Goal: Task Accomplishment & Management: Complete application form

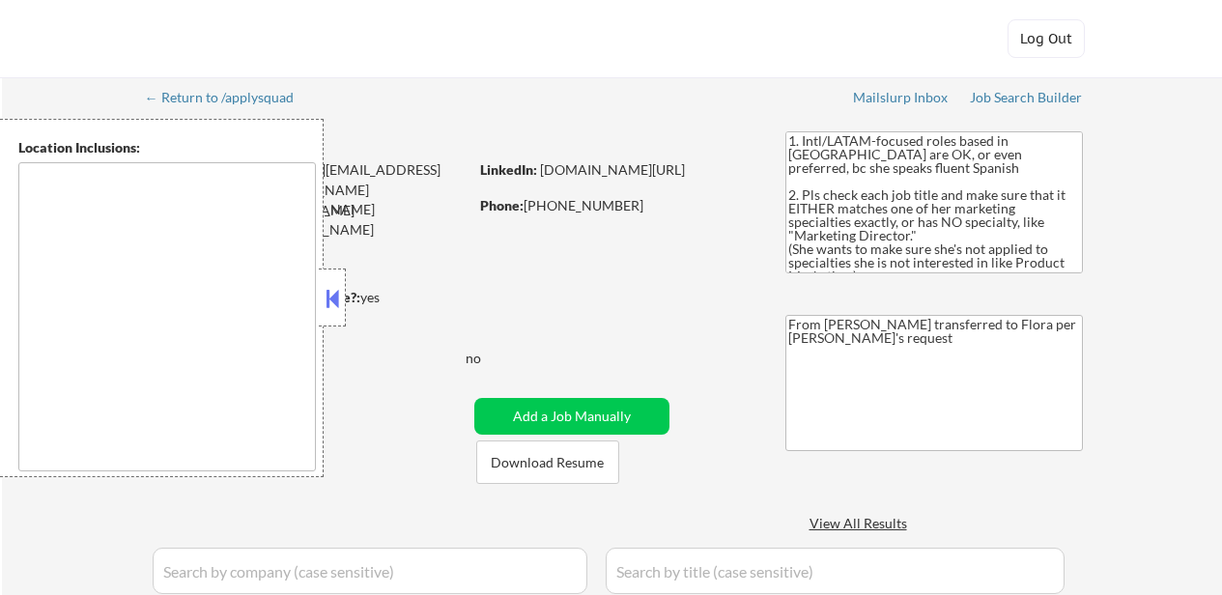
type textarea "[GEOGRAPHIC_DATA], [GEOGRAPHIC_DATA] [GEOGRAPHIC_DATA], [GEOGRAPHIC_DATA] [GEOG…"
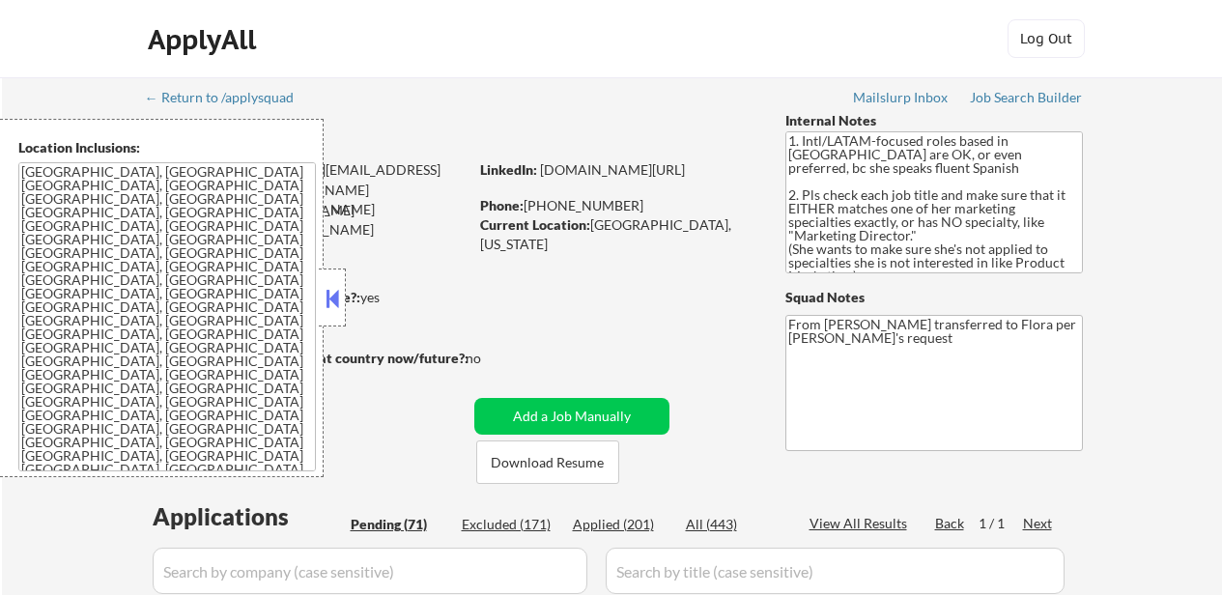
select select ""pending""
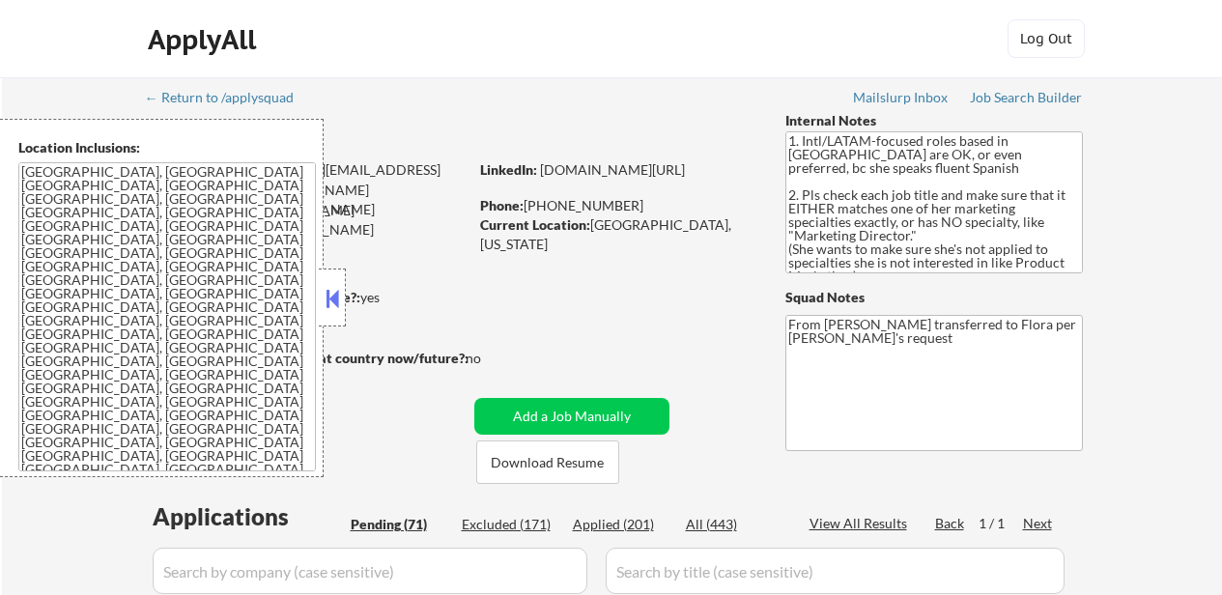
select select ""pending""
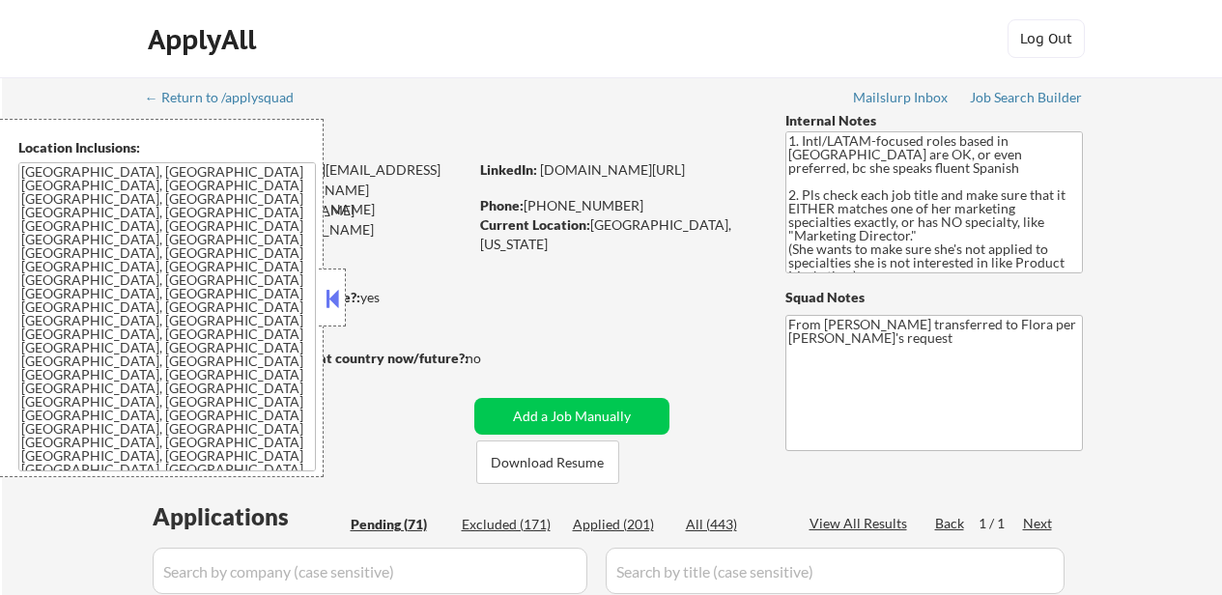
select select ""pending""
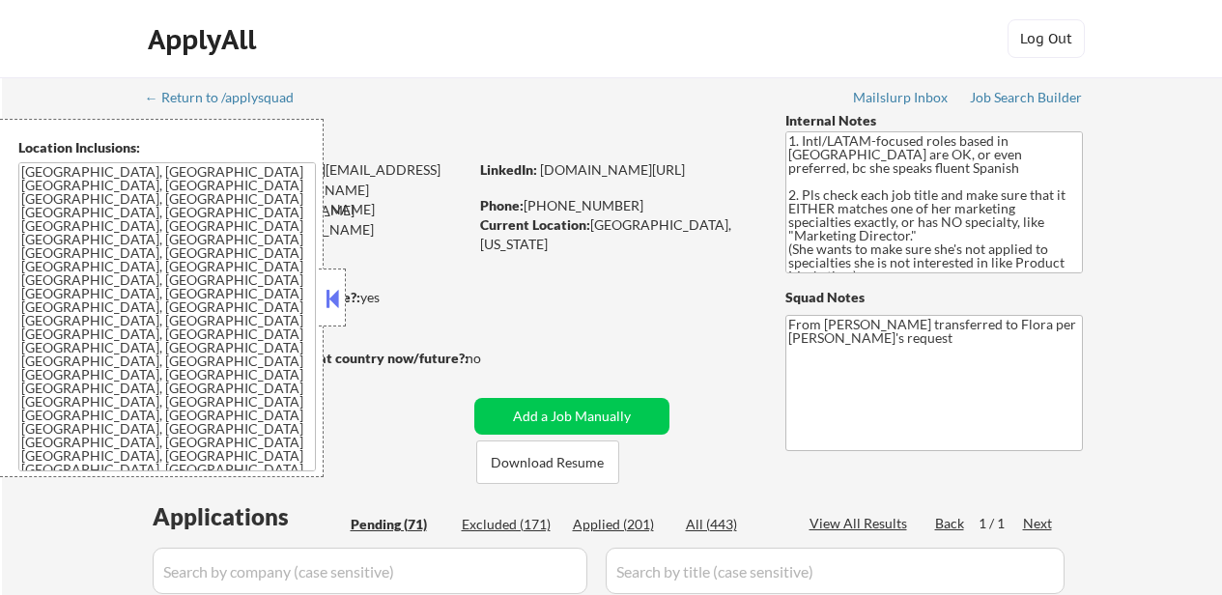
select select ""pending""
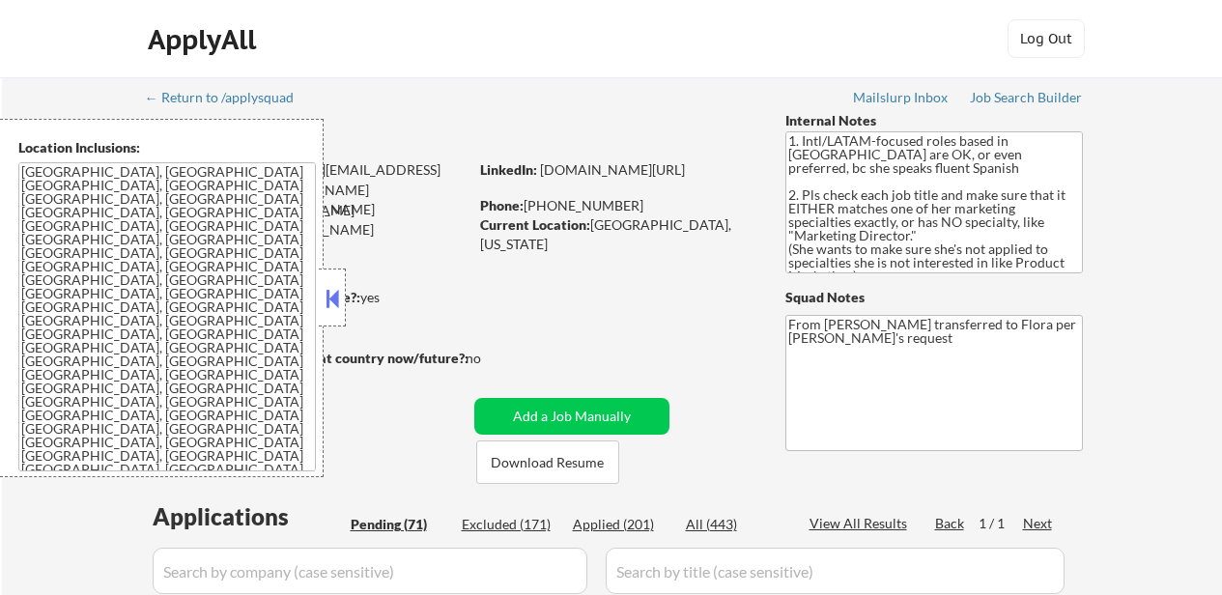
select select ""pending""
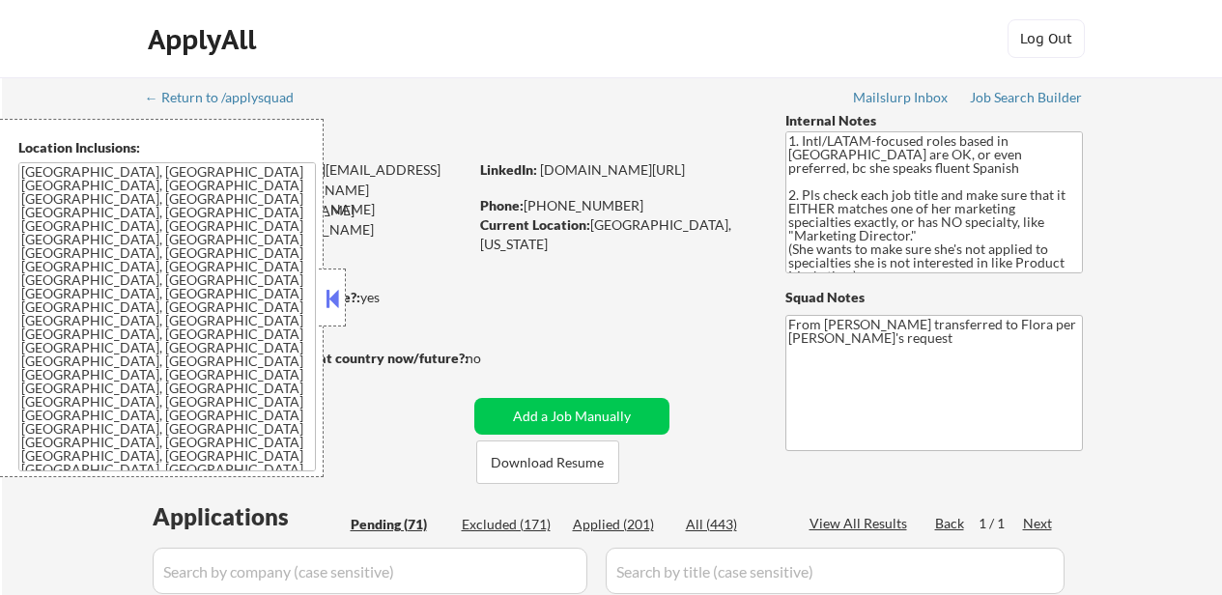
select select ""pending""
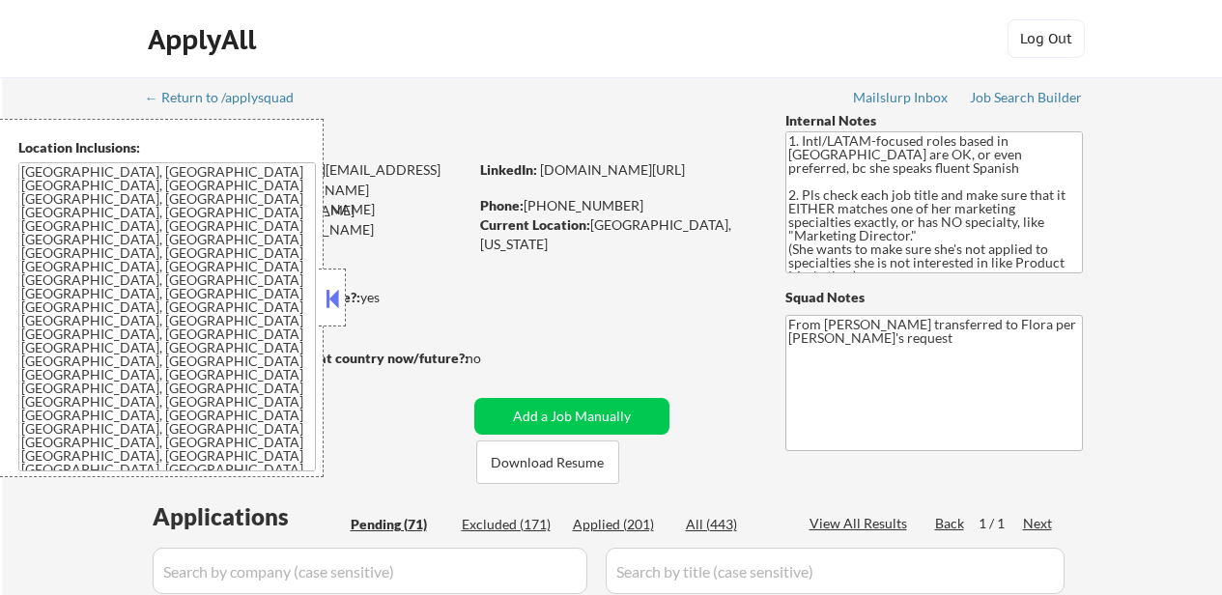
select select ""pending""
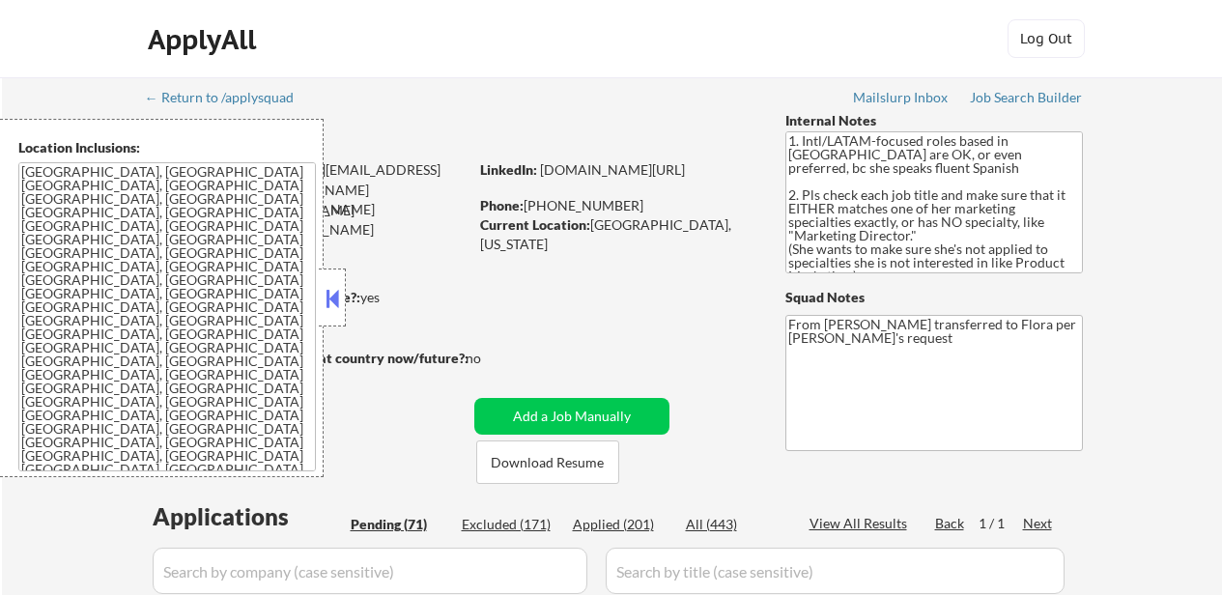
select select ""pending""
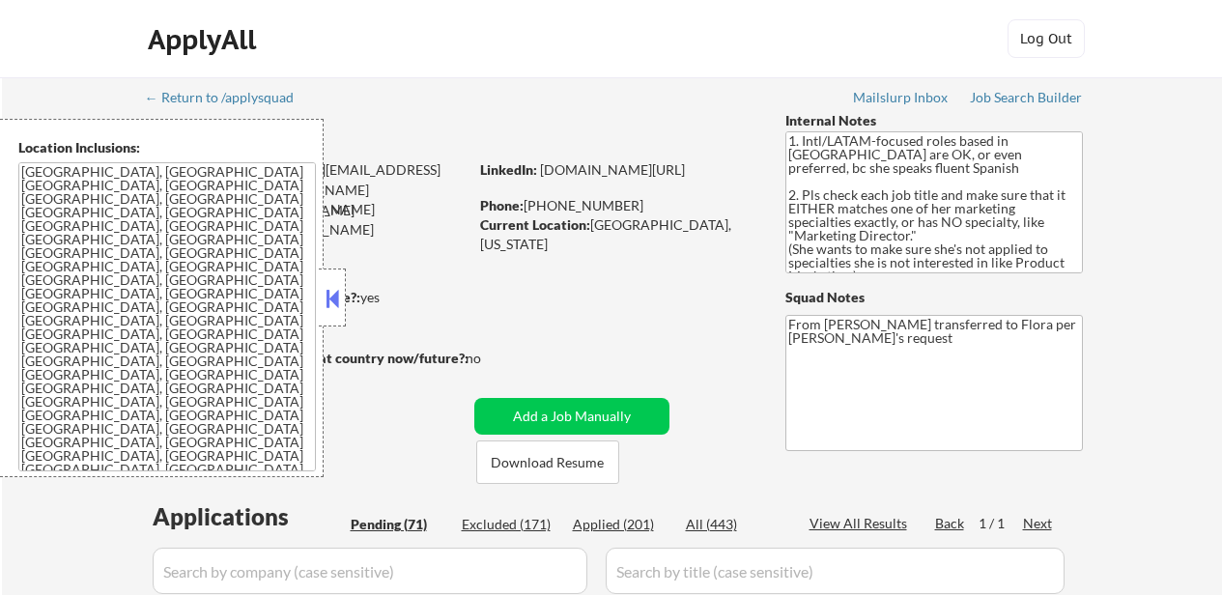
select select ""pending""
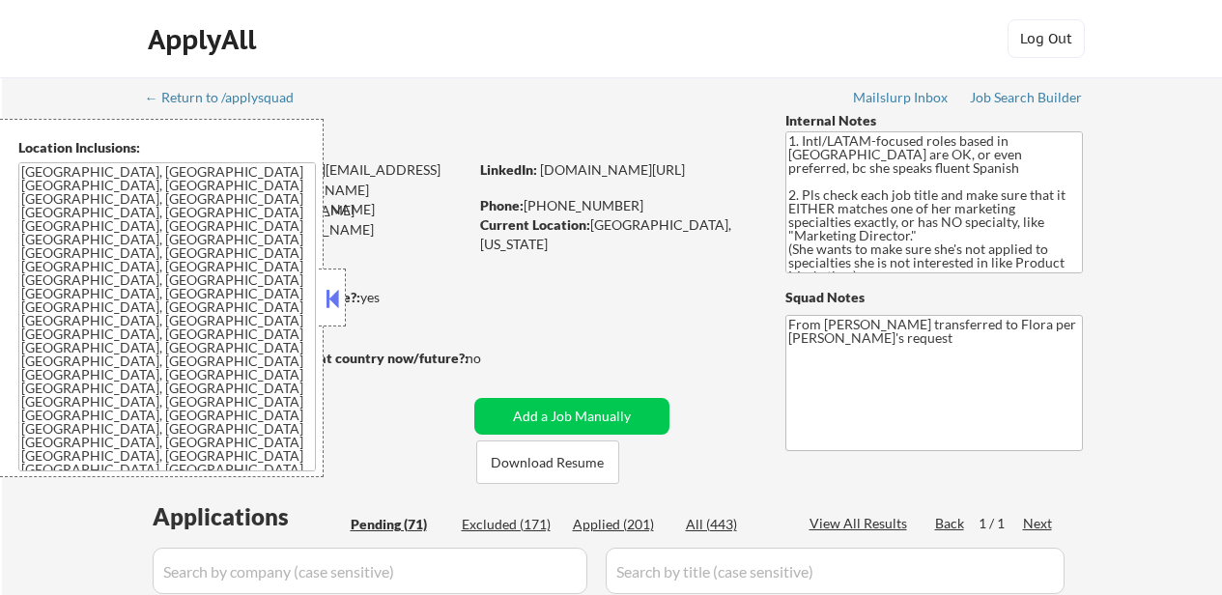
select select ""pending""
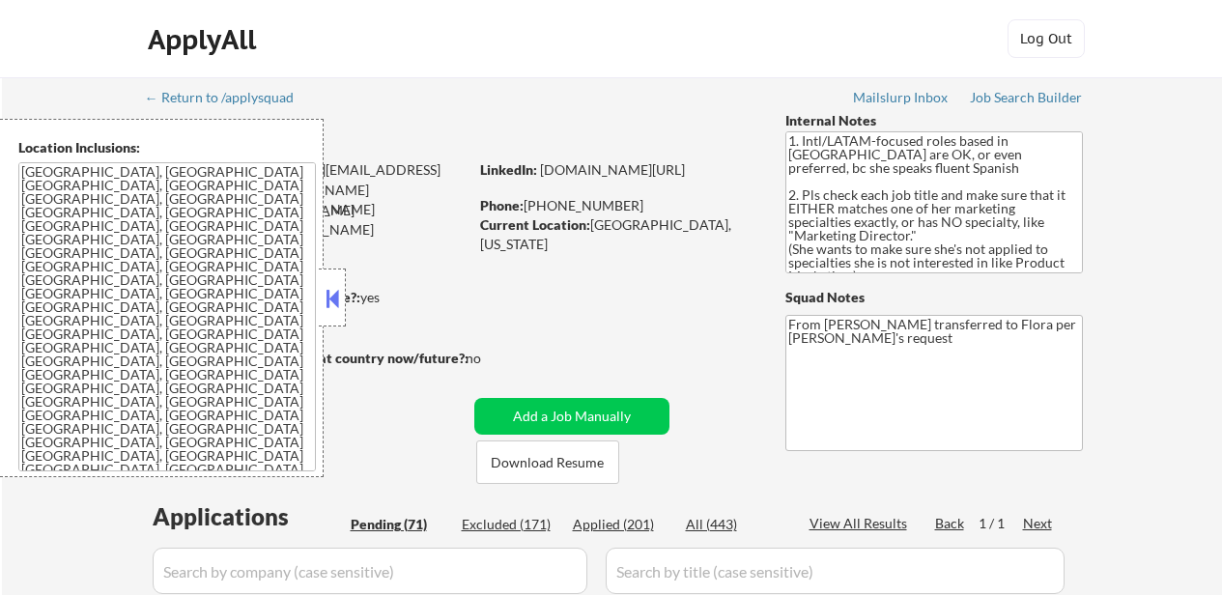
select select ""pending""
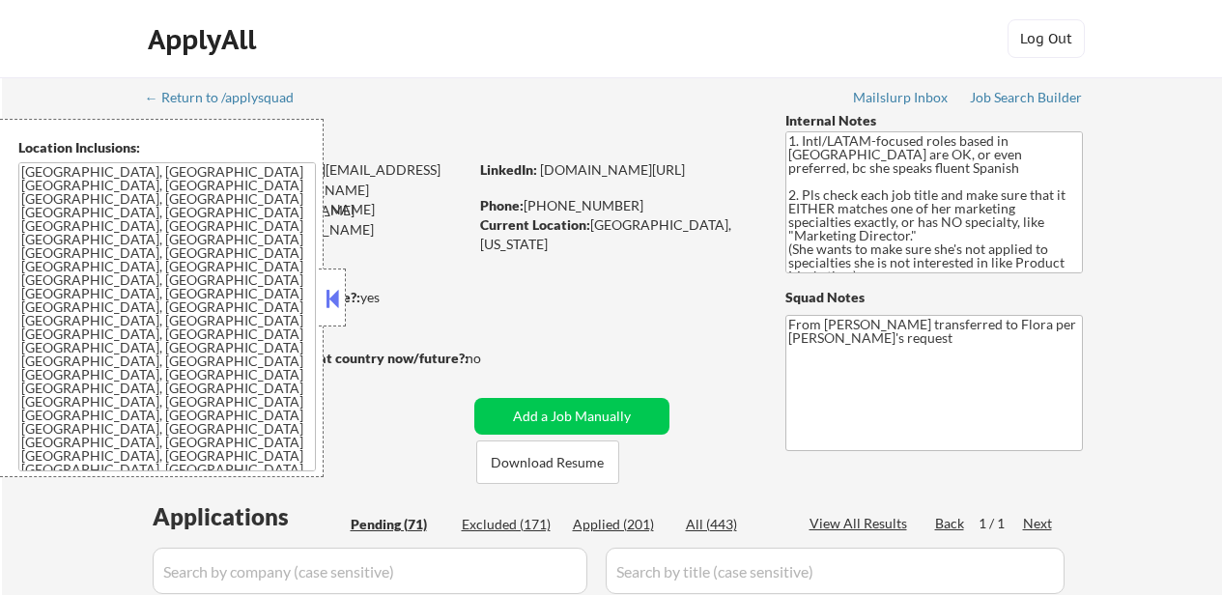
select select ""pending""
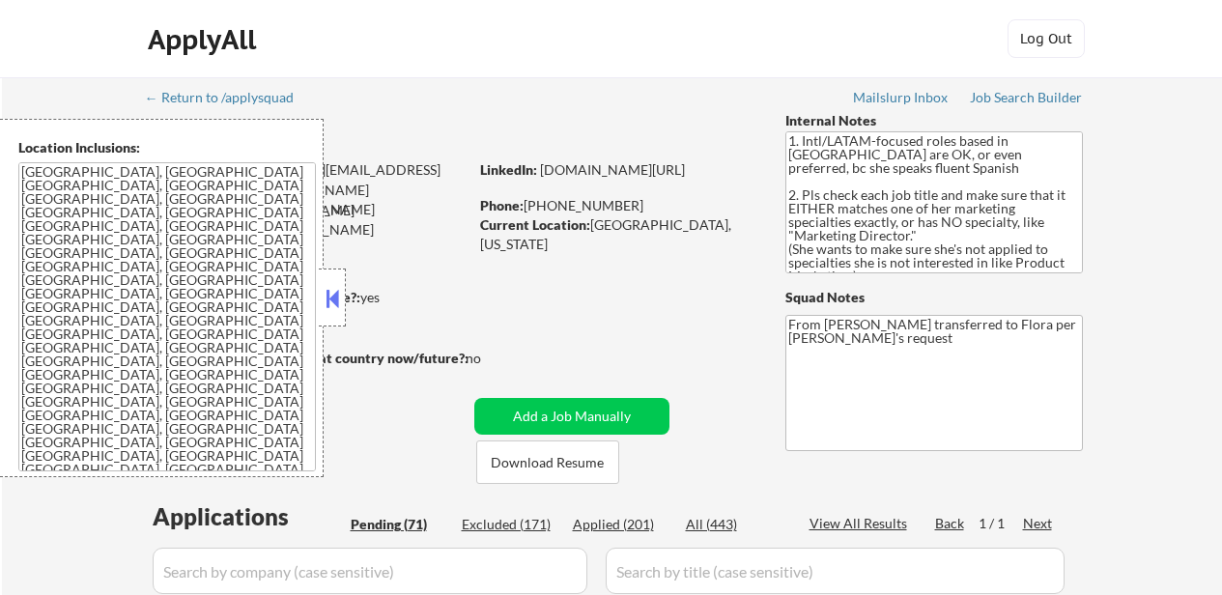
select select ""pending""
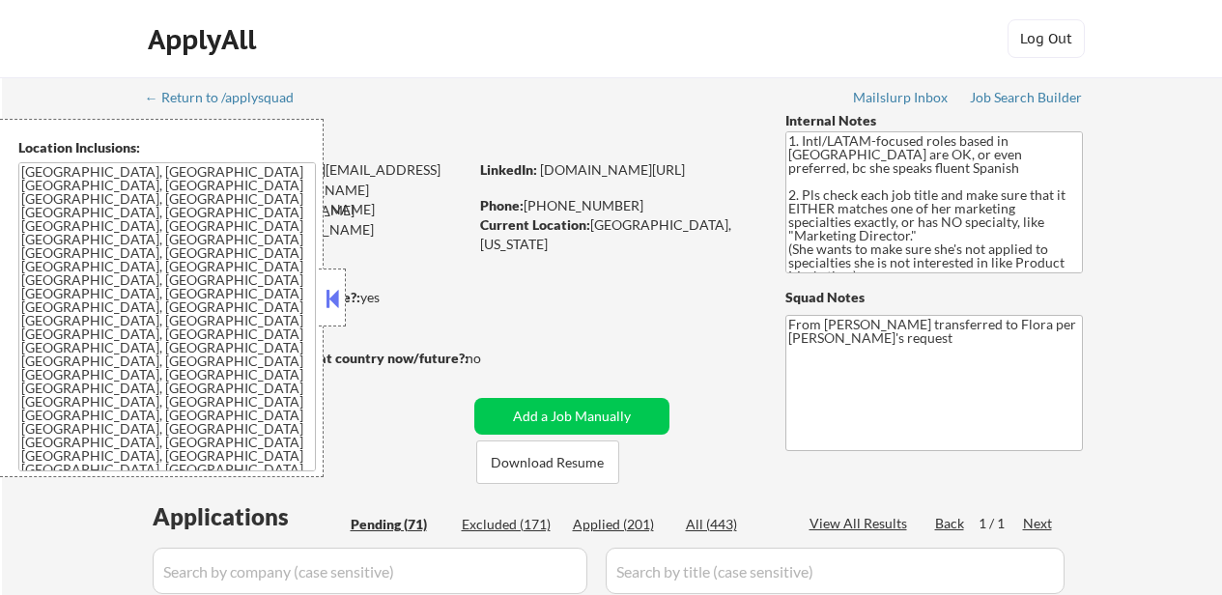
select select ""pending""
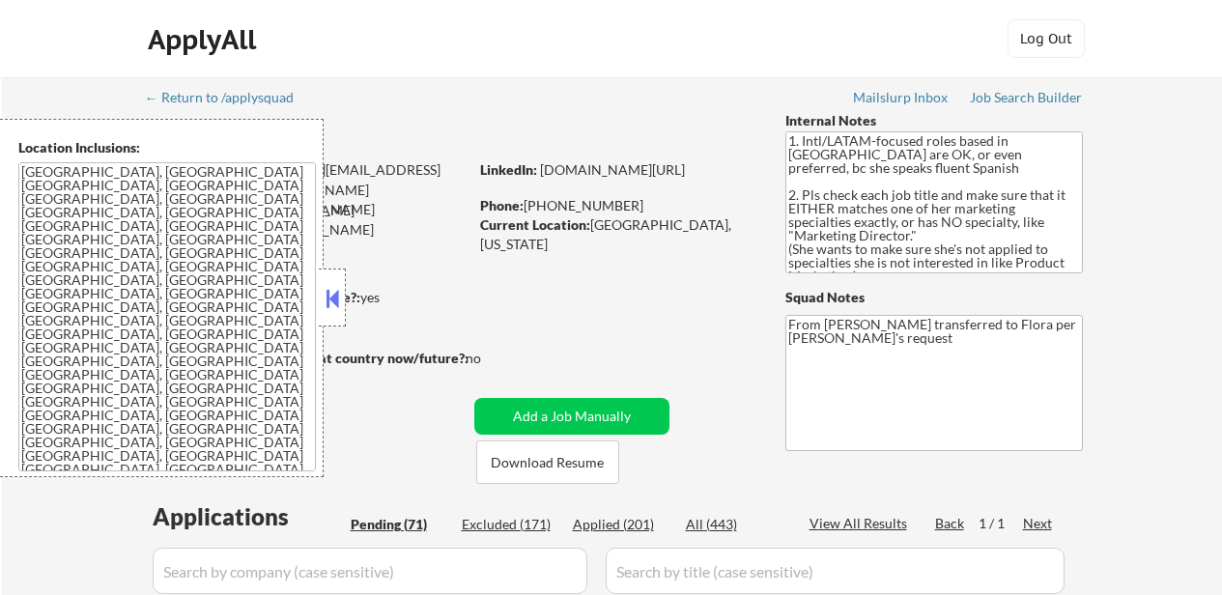
select select ""pending""
click at [331, 301] on button at bounding box center [332, 298] width 21 height 29
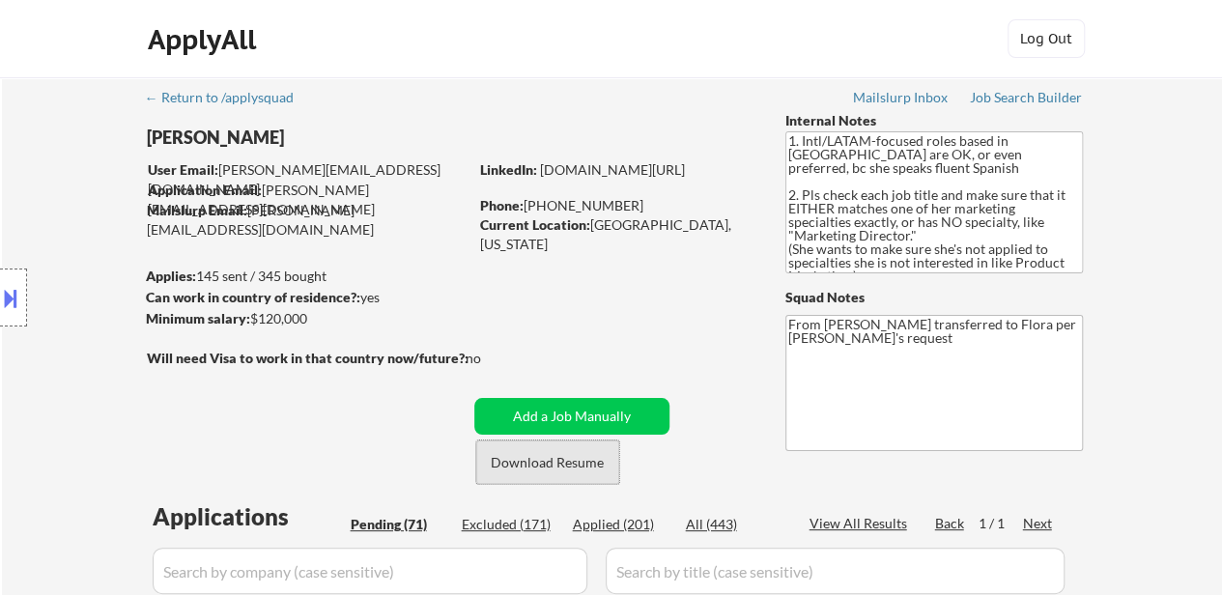
click at [522, 469] on button "Download Resume" at bounding box center [547, 462] width 143 height 43
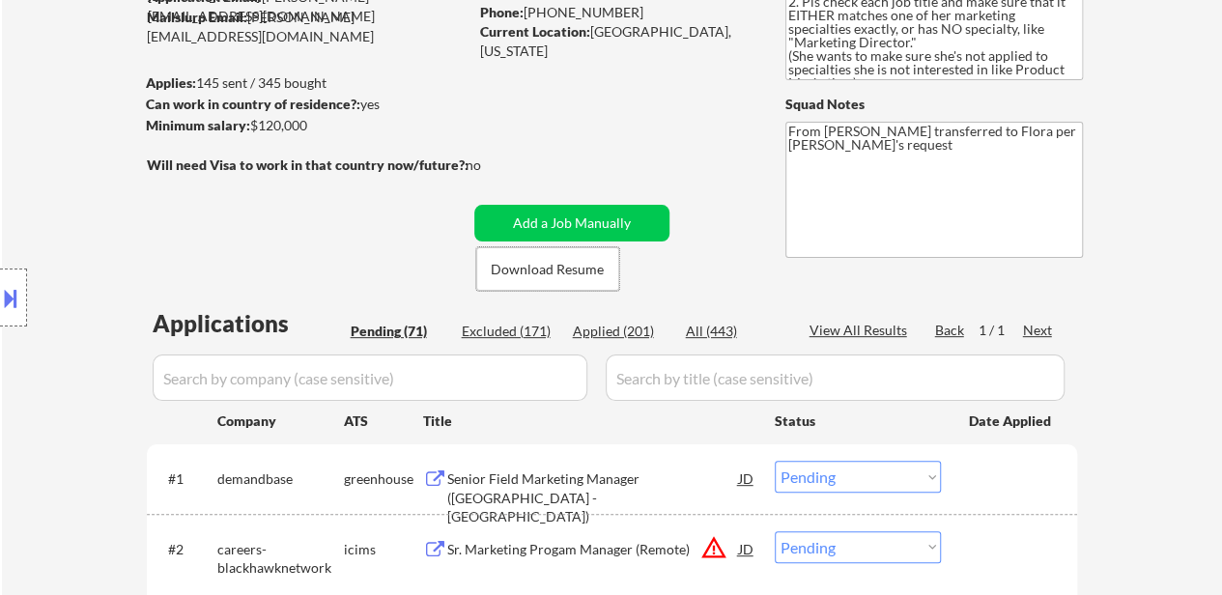
scroll to position [387, 0]
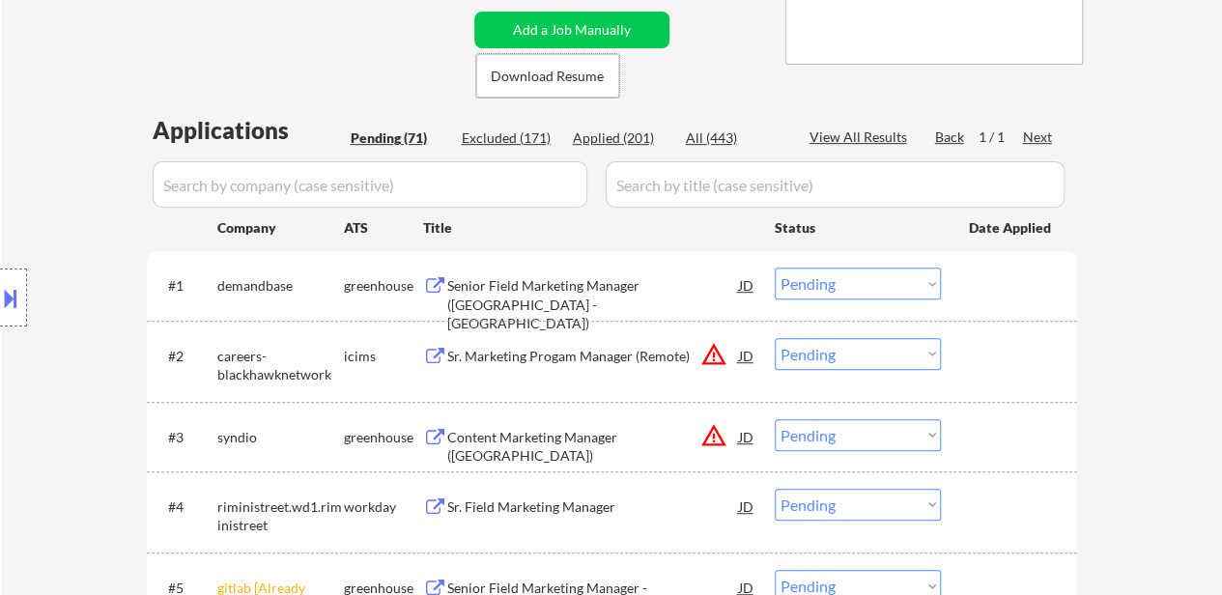
click at [15, 307] on button at bounding box center [10, 298] width 21 height 32
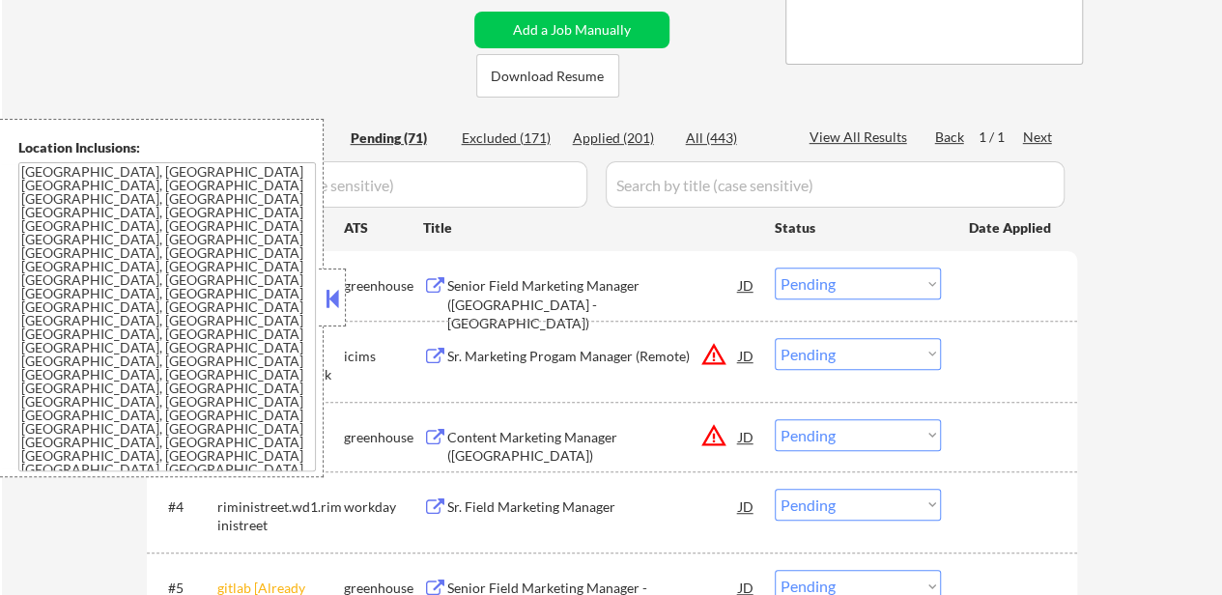
click at [104, 302] on textarea "[GEOGRAPHIC_DATA], [GEOGRAPHIC_DATA] [GEOGRAPHIC_DATA], [GEOGRAPHIC_DATA] [GEOG…" at bounding box center [167, 316] width 298 height 309
